Goal: Transaction & Acquisition: Purchase product/service

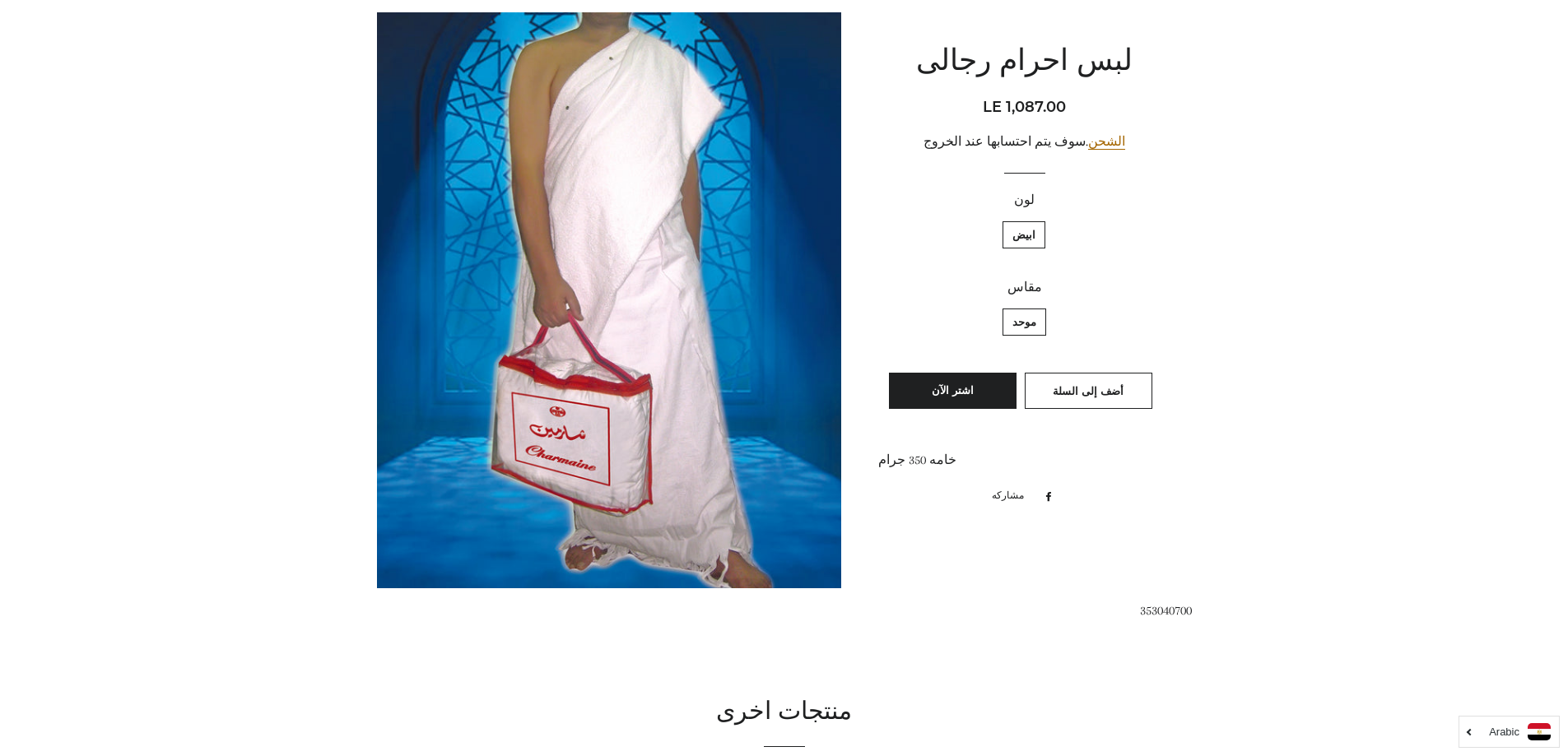
scroll to position [82, 0]
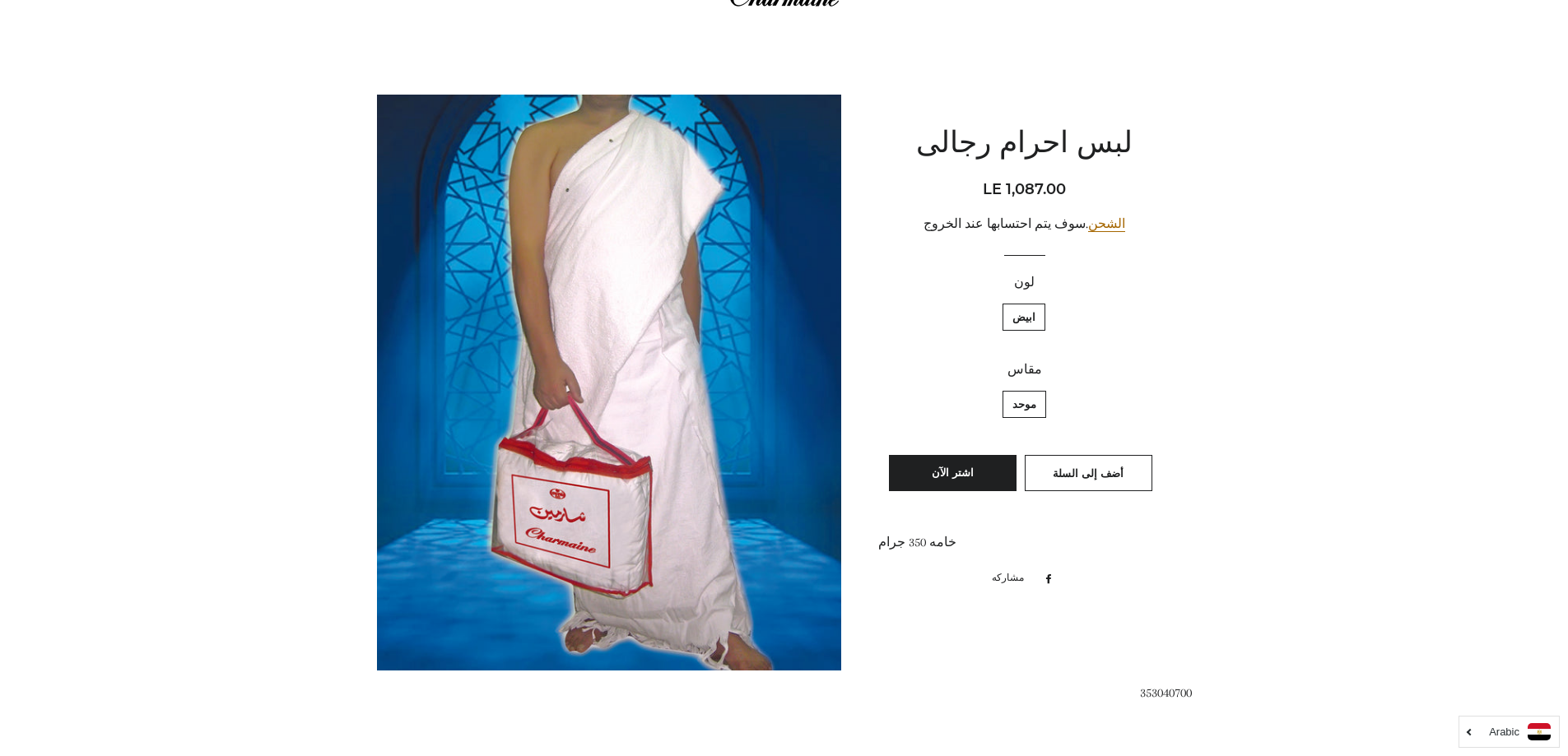
click at [627, 206] on img at bounding box center [609, 382] width 465 height 575
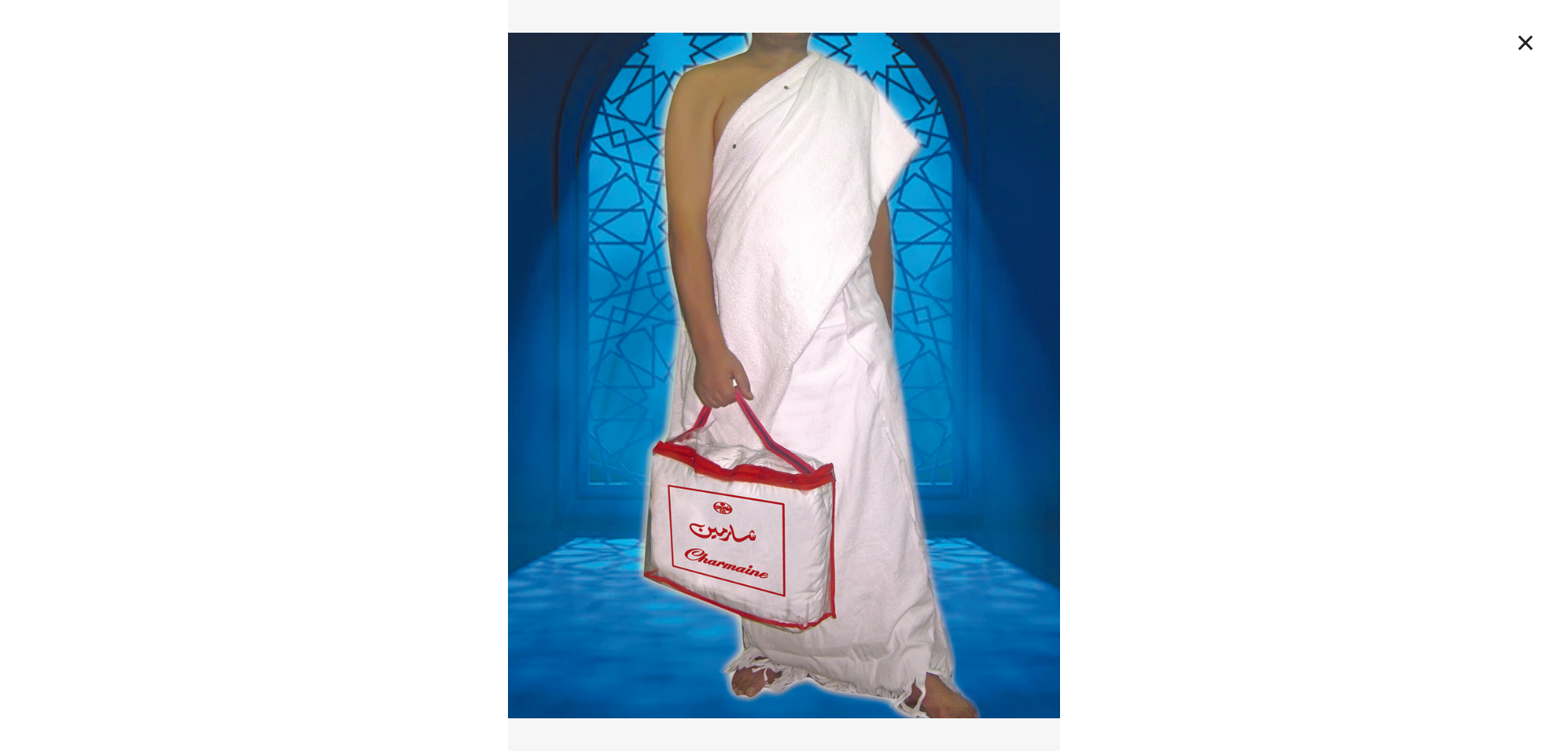
click at [867, 162] on img at bounding box center [784, 375] width 553 height 751
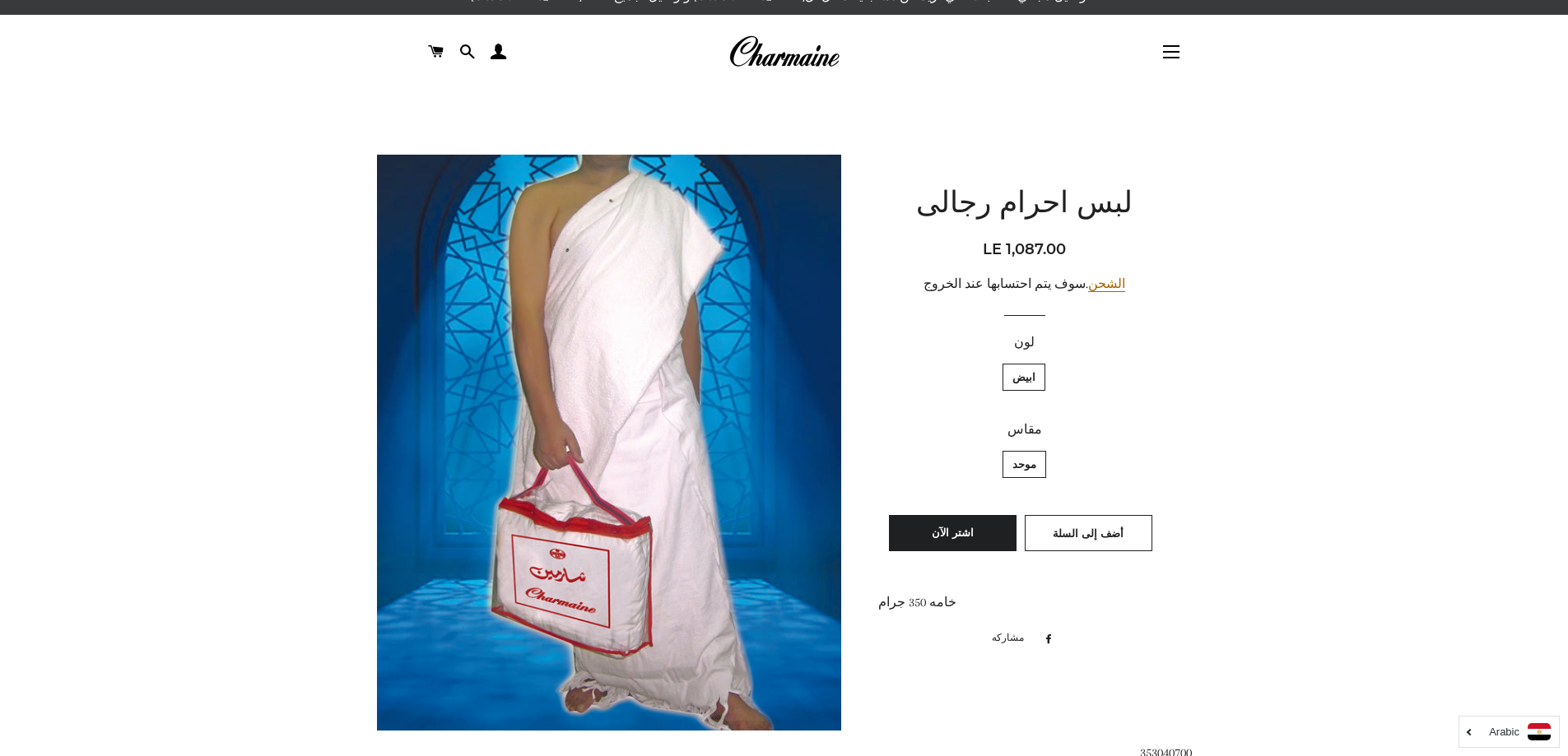
scroll to position [0, 0]
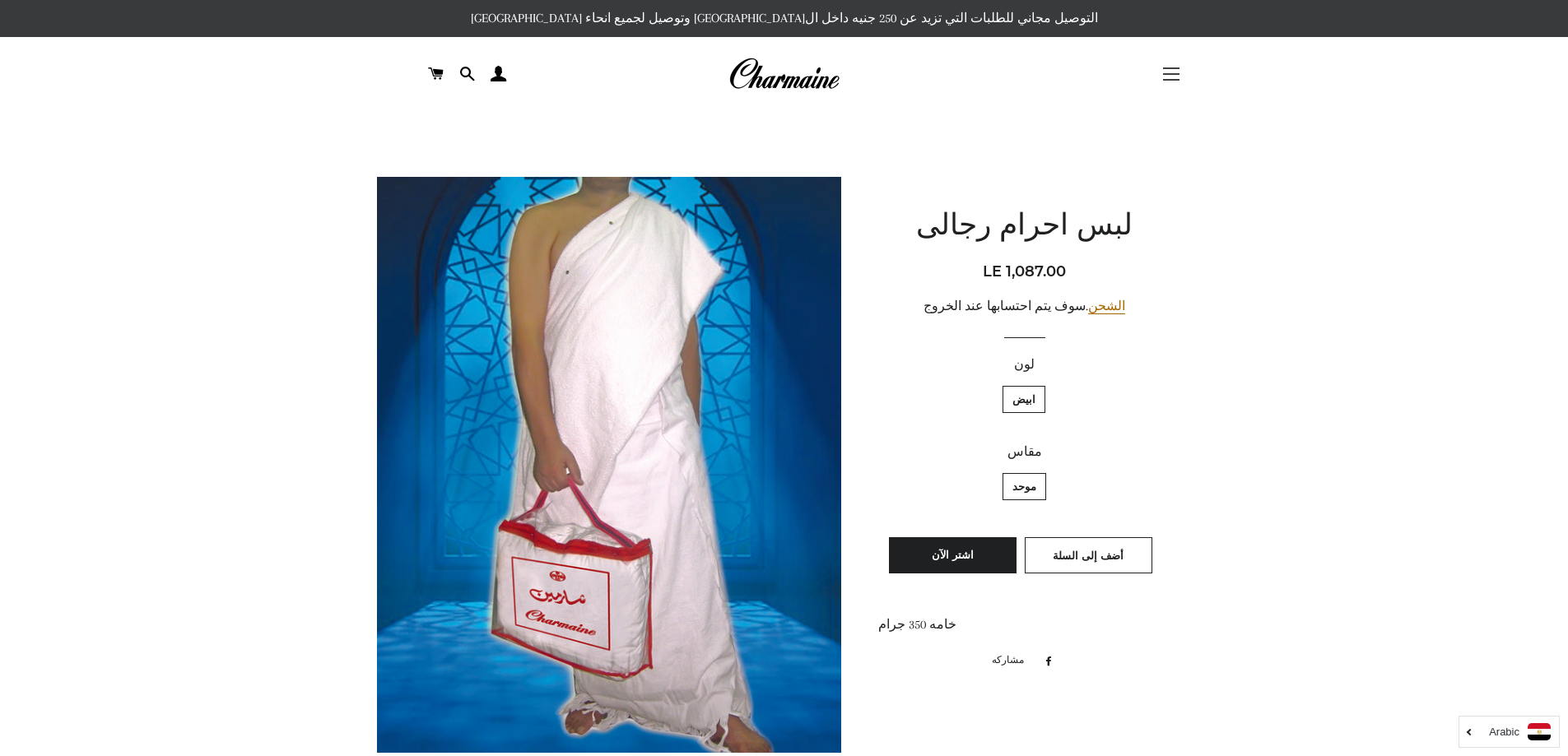
click at [1171, 80] on span "button" at bounding box center [1171, 80] width 16 height 2
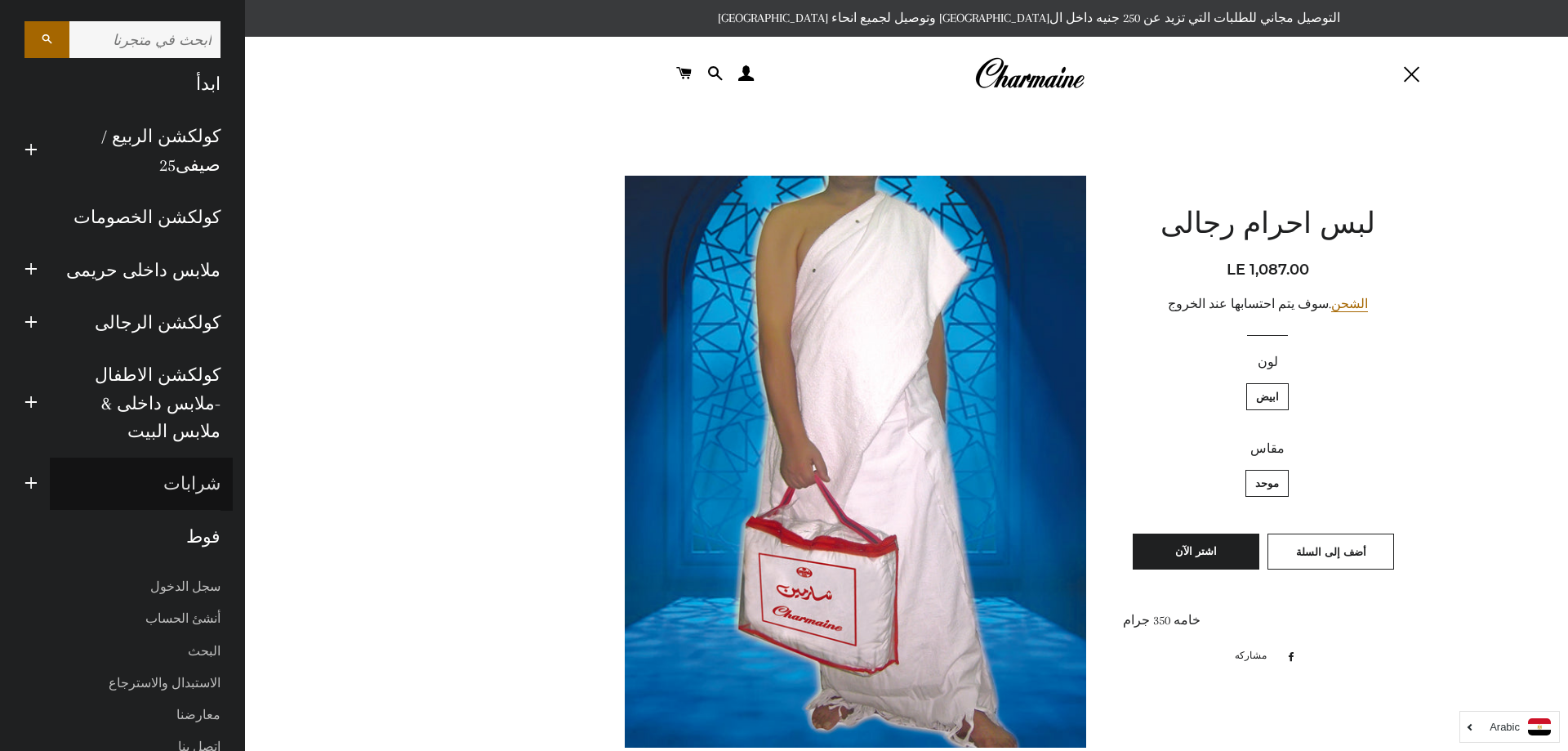
click at [191, 458] on link "شرابات" at bounding box center [141, 483] width 183 height 53
click at [1278, 395] on label "ابيض" at bounding box center [1268, 396] width 42 height 27
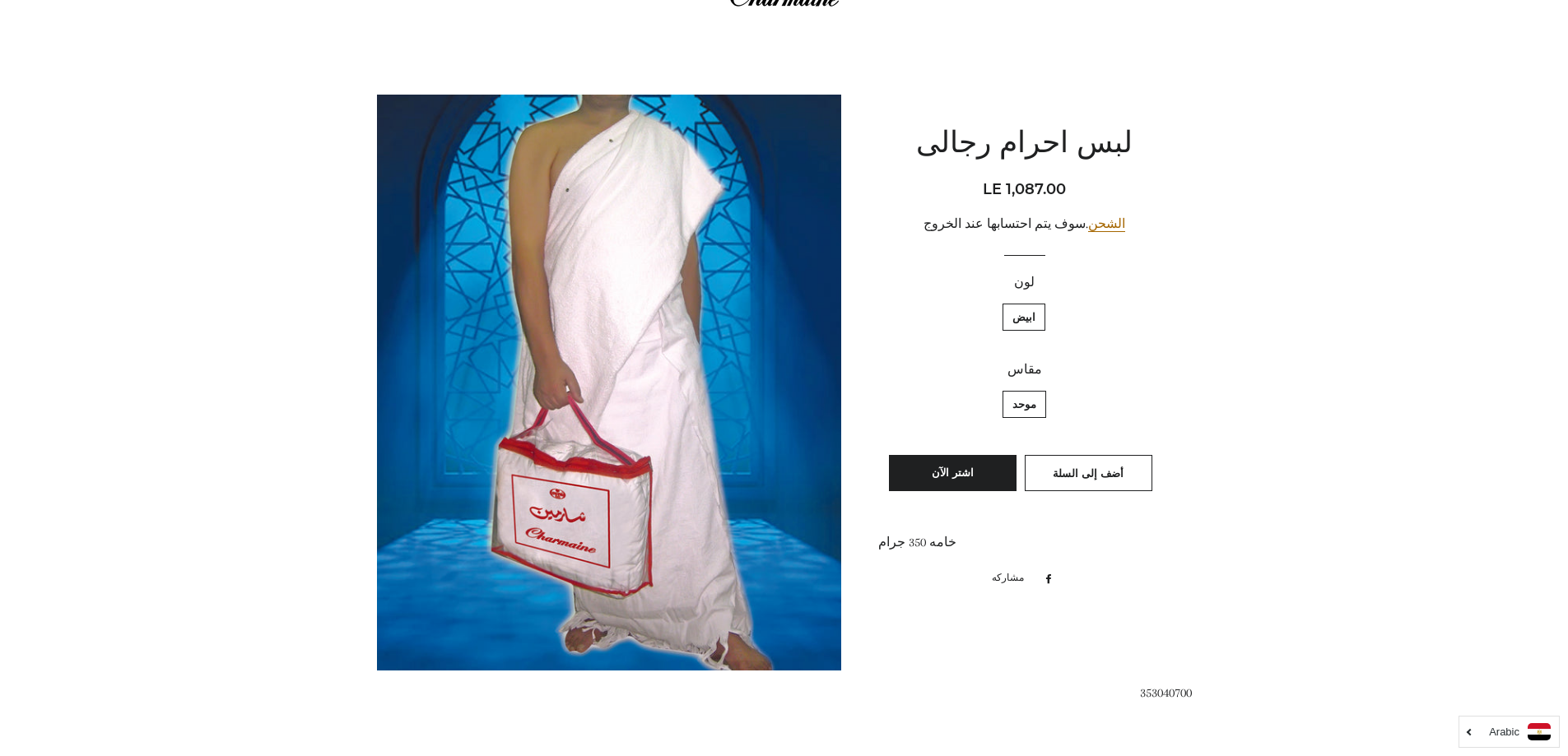
scroll to position [164, 0]
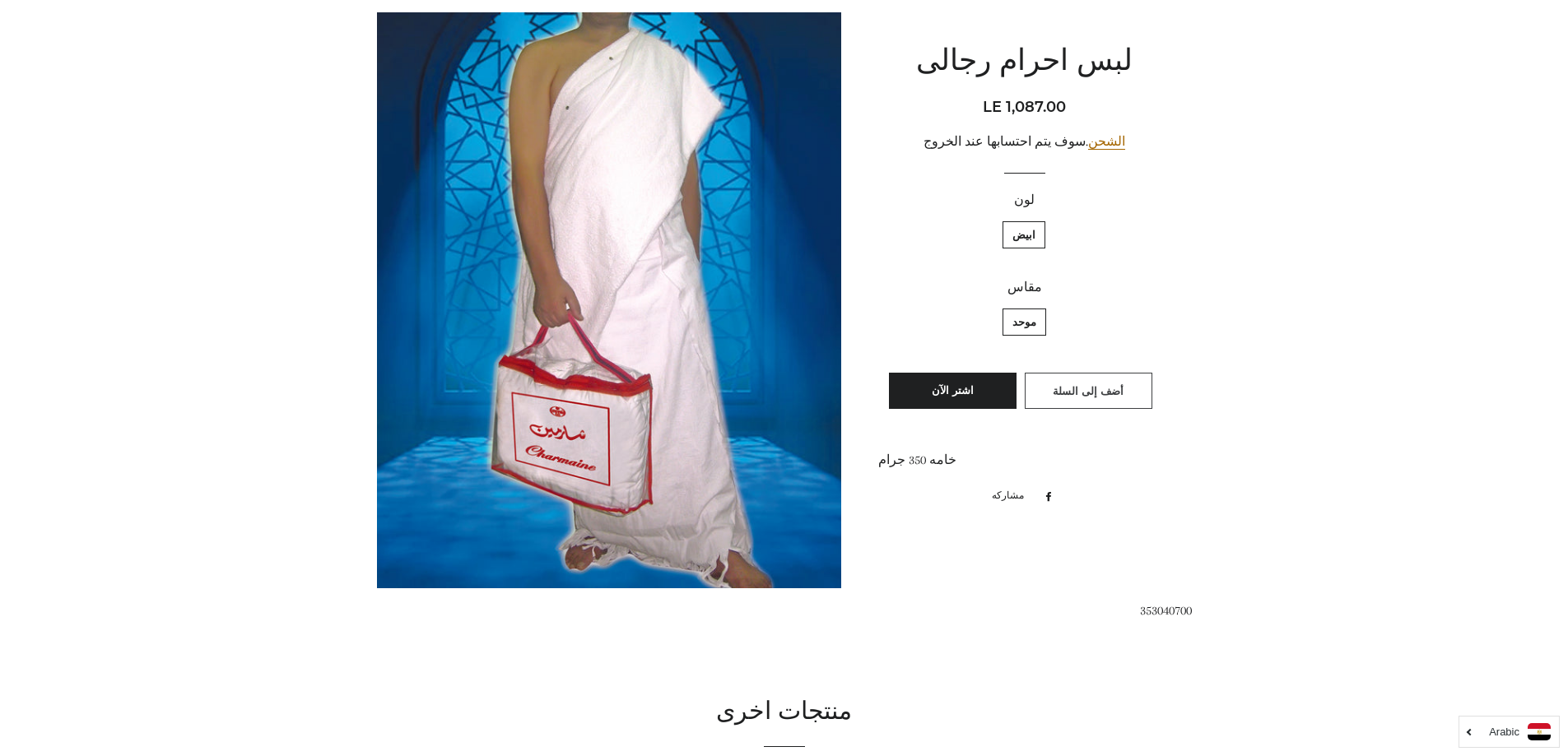
click at [1092, 387] on span "أضف إلى السلة" at bounding box center [1087, 391] width 71 height 14
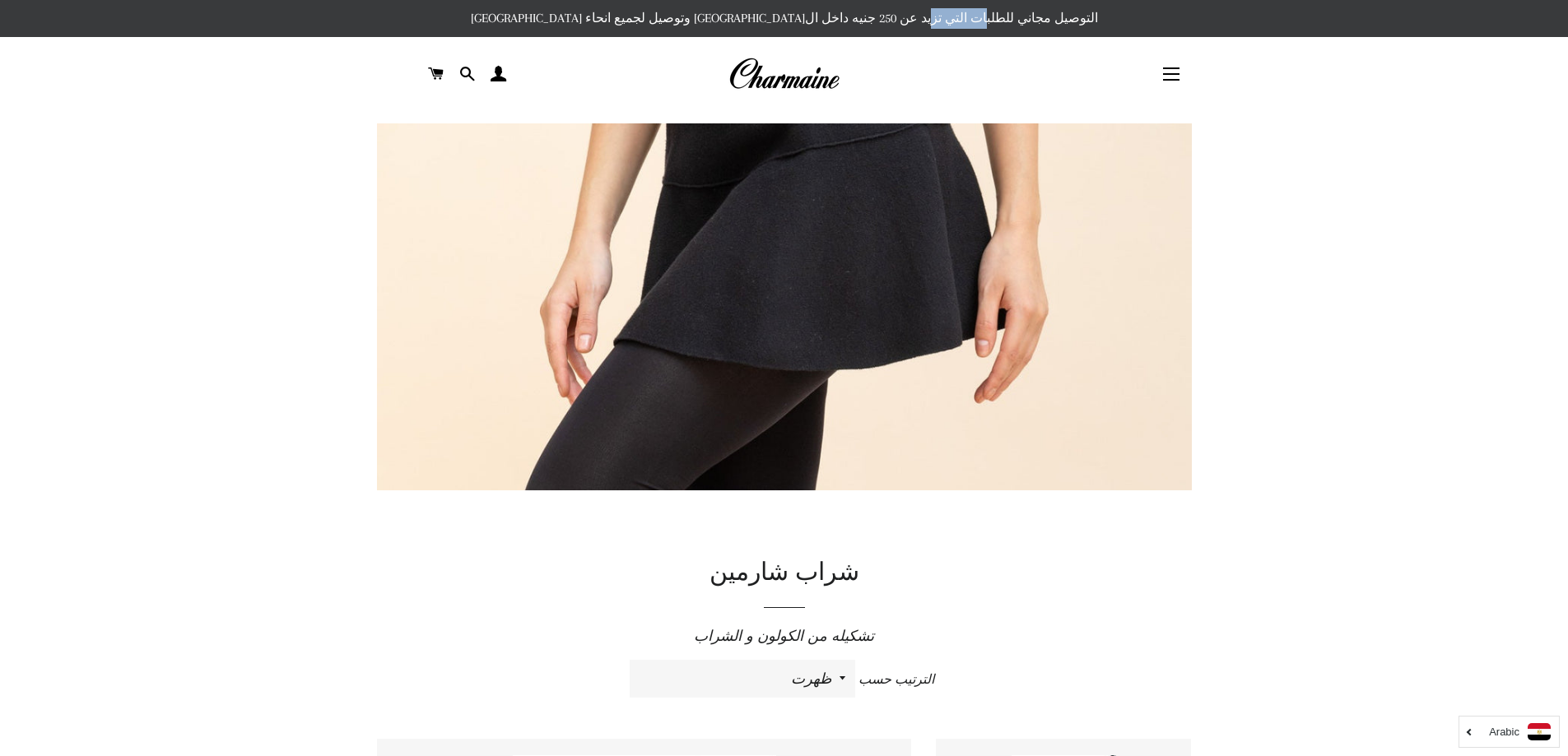
drag, startPoint x: 841, startPoint y: 23, endPoint x: 884, endPoint y: 28, distance: 43.3
click at [884, 28] on p "التوصيل مجاني للطلبات التي تزيد عن 250 جنيه داخل ال[GEOGRAPHIC_DATA] وتوصيل لجم…" at bounding box center [784, 18] width 1568 height 37
click at [963, 14] on p "التوصيل مجاني للطلبات التي تزيد عن 250 جنيه داخل ال[GEOGRAPHIC_DATA] وتوصيل لجم…" at bounding box center [784, 18] width 1568 height 37
click at [1163, 70] on span "button" at bounding box center [1171, 69] width 16 height 2
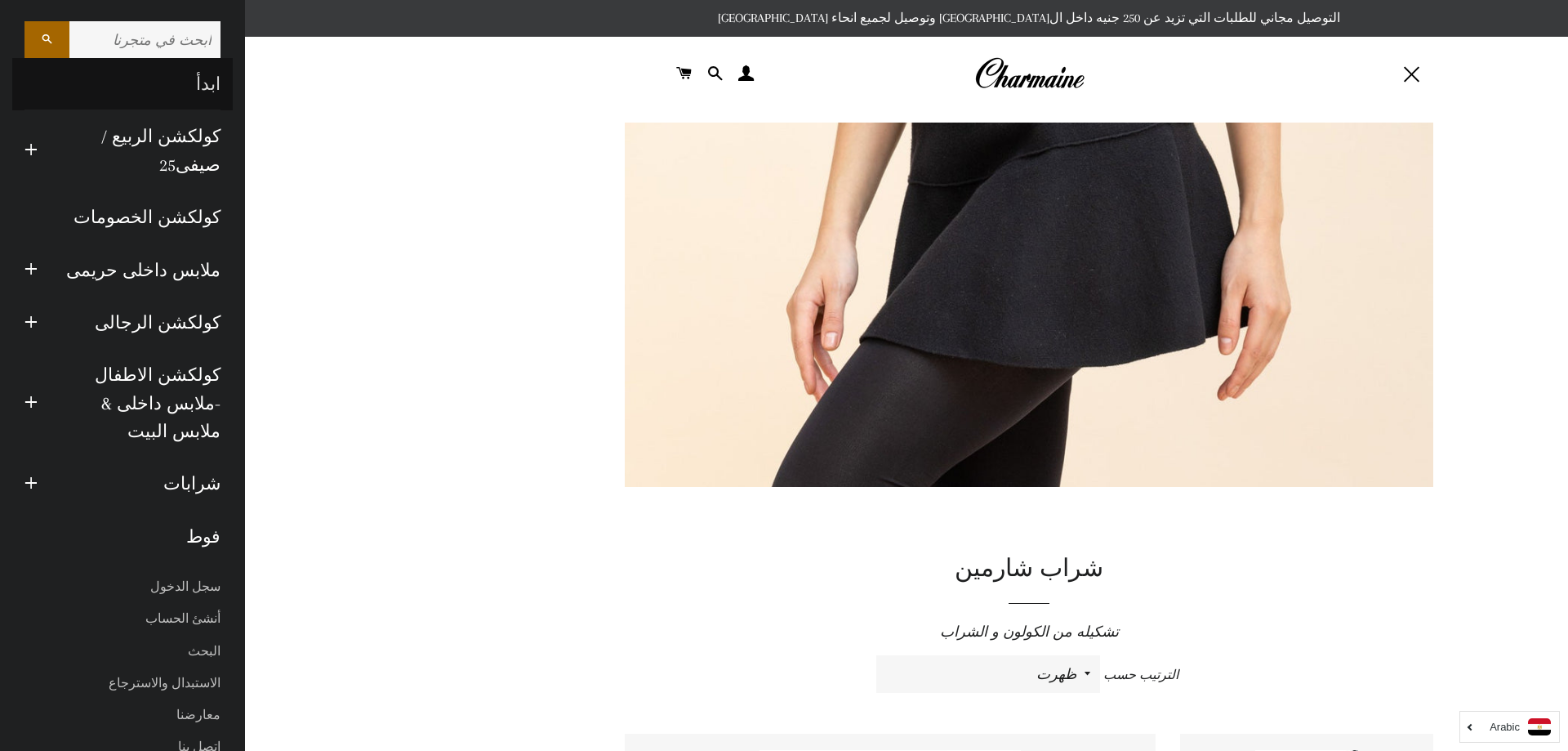
click at [206, 78] on link "ابدأ" at bounding box center [123, 83] width 221 height 53
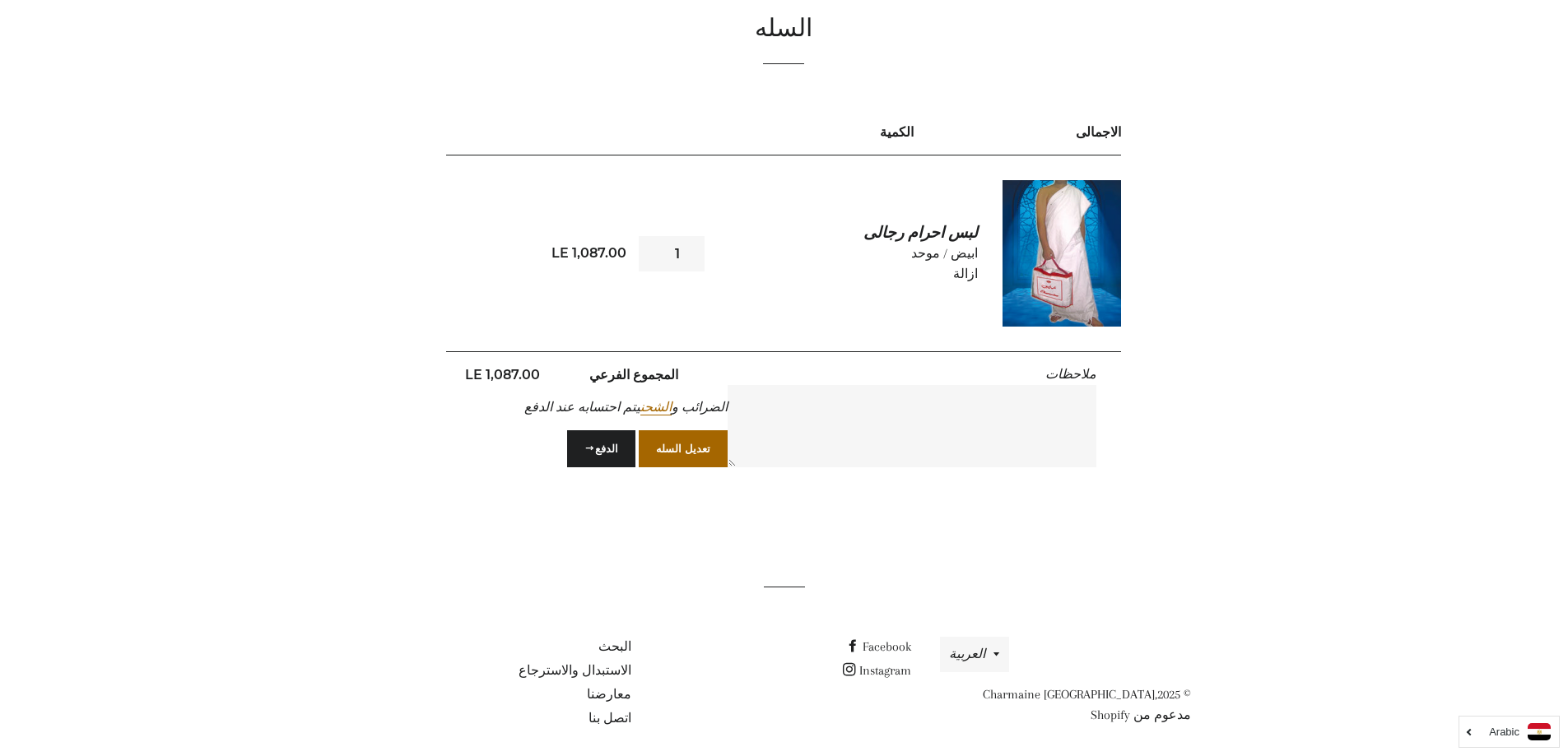
scroll to position [175, 0]
